Goal: Information Seeking & Learning: Learn about a topic

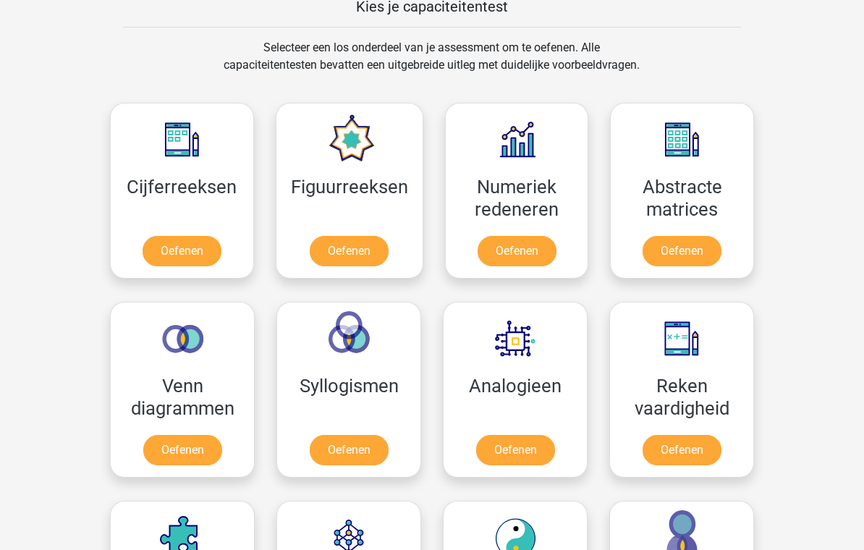
scroll to position [555, 0]
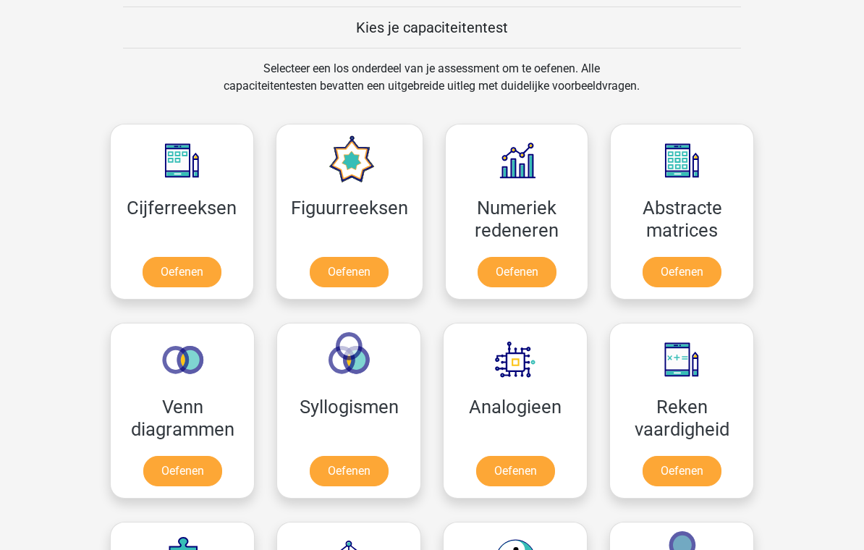
click at [514, 265] on link "Oefenen" at bounding box center [516, 272] width 79 height 30
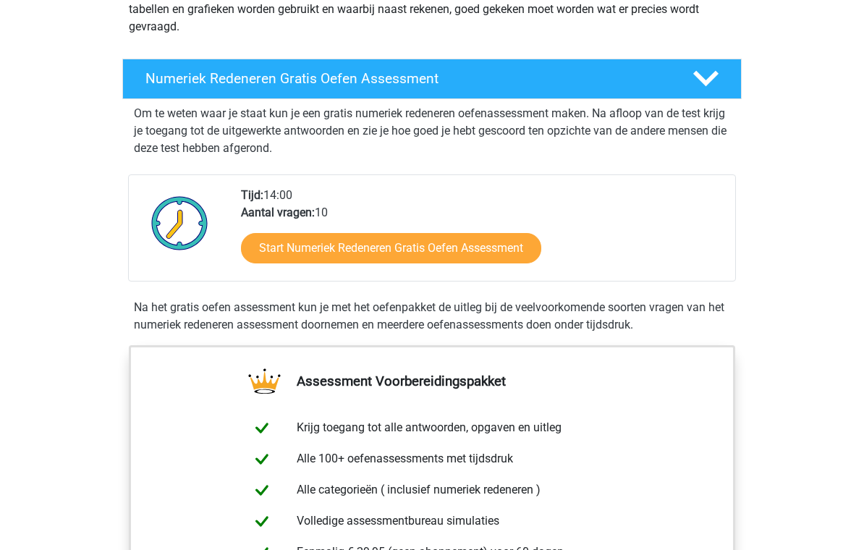
scroll to position [263, 0]
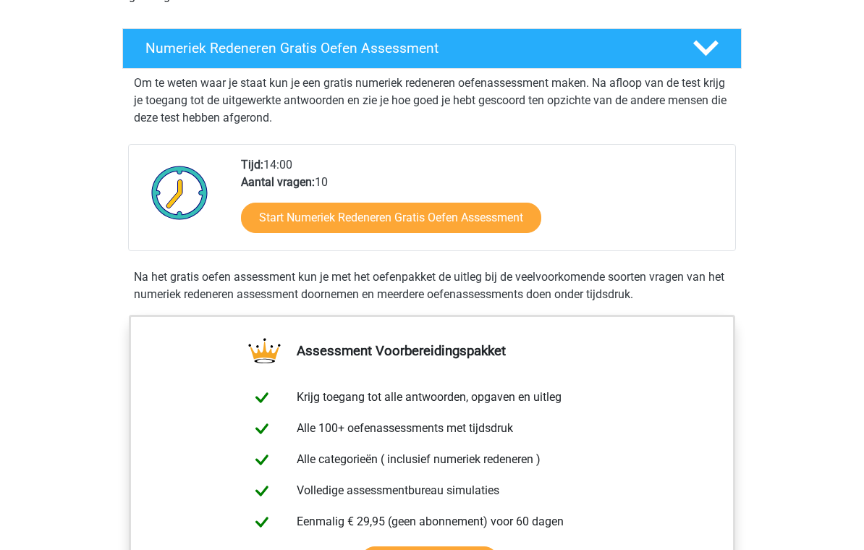
click at [312, 219] on link "Start Numeriek Redeneren Gratis Oefen Assessment" at bounding box center [391, 218] width 300 height 30
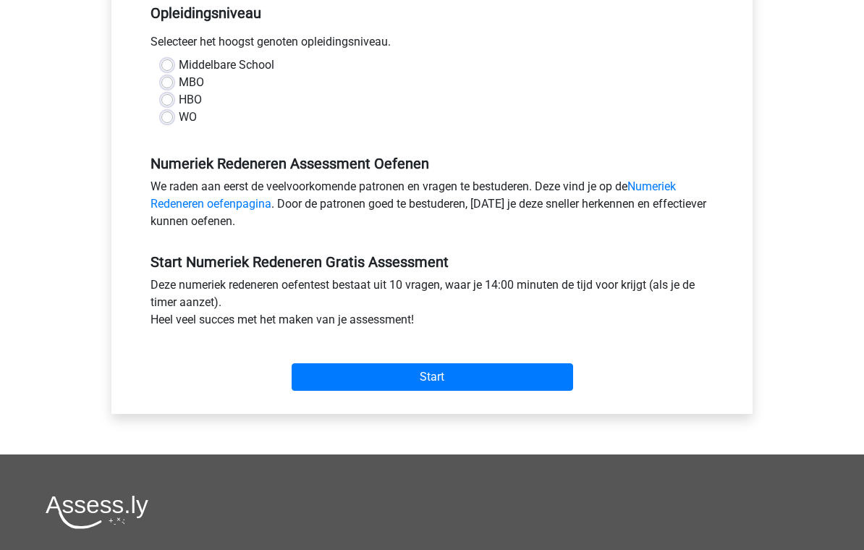
scroll to position [291, 0]
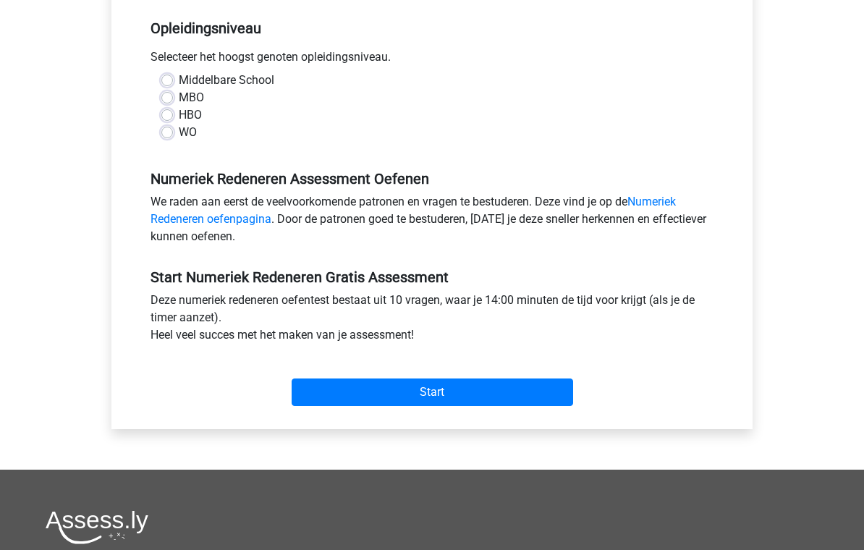
click at [179, 137] on label "WO" at bounding box center [188, 132] width 18 height 17
click at [170, 137] on input "WO" at bounding box center [167, 131] width 12 height 14
radio input "true"
click at [400, 401] on input "Start" at bounding box center [431, 391] width 281 height 27
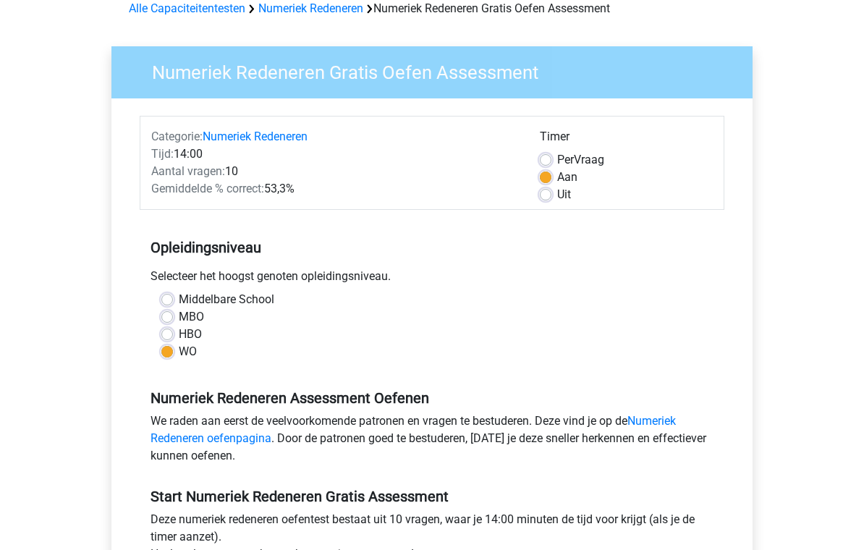
scroll to position [0, 0]
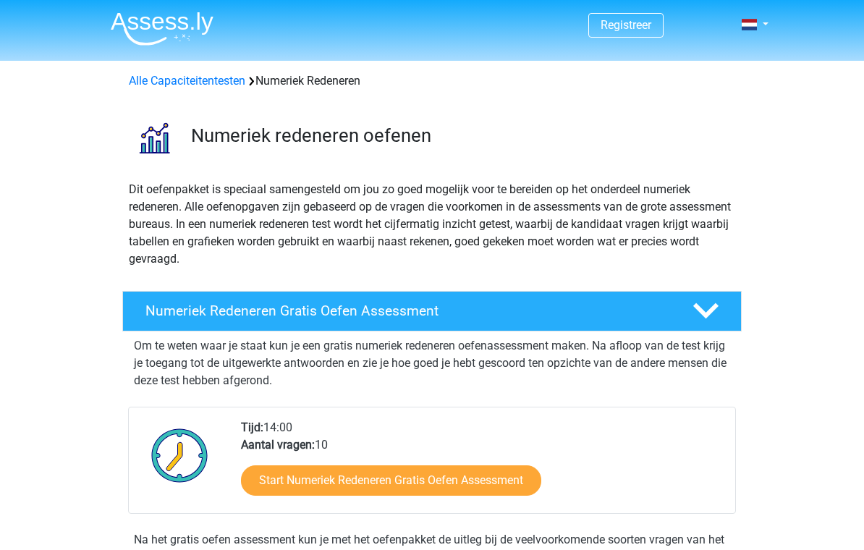
scroll to position [285, 0]
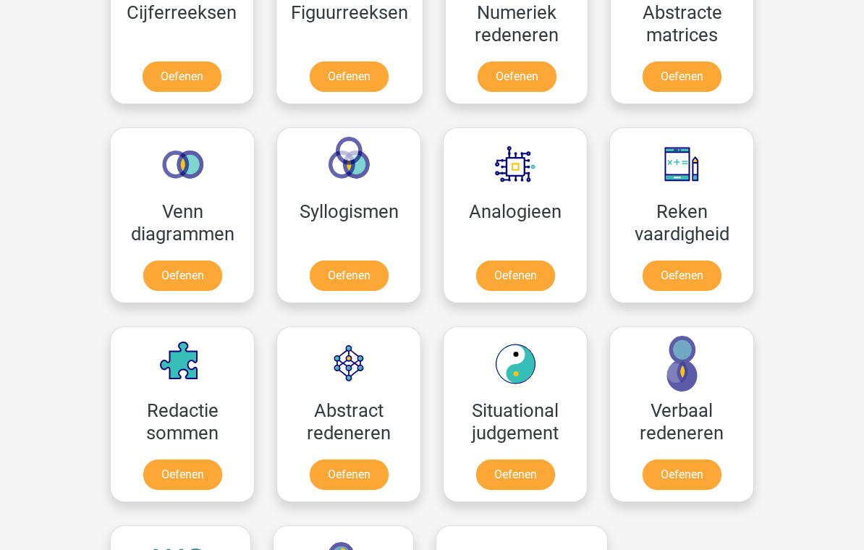
scroll to position [749, 0]
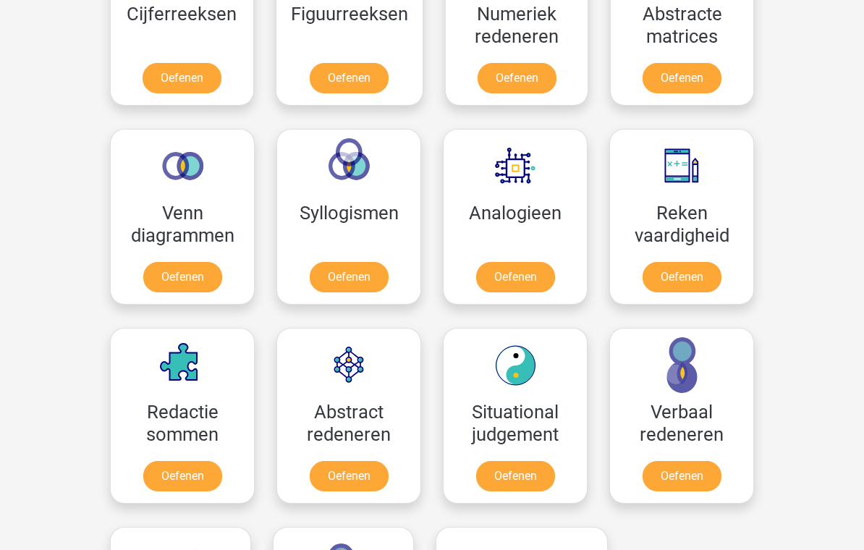
click at [0, 187] on div "Registreer Nederlands English" at bounding box center [432, 398] width 864 height 2294
